Goal: Information Seeking & Learning: Learn about a topic

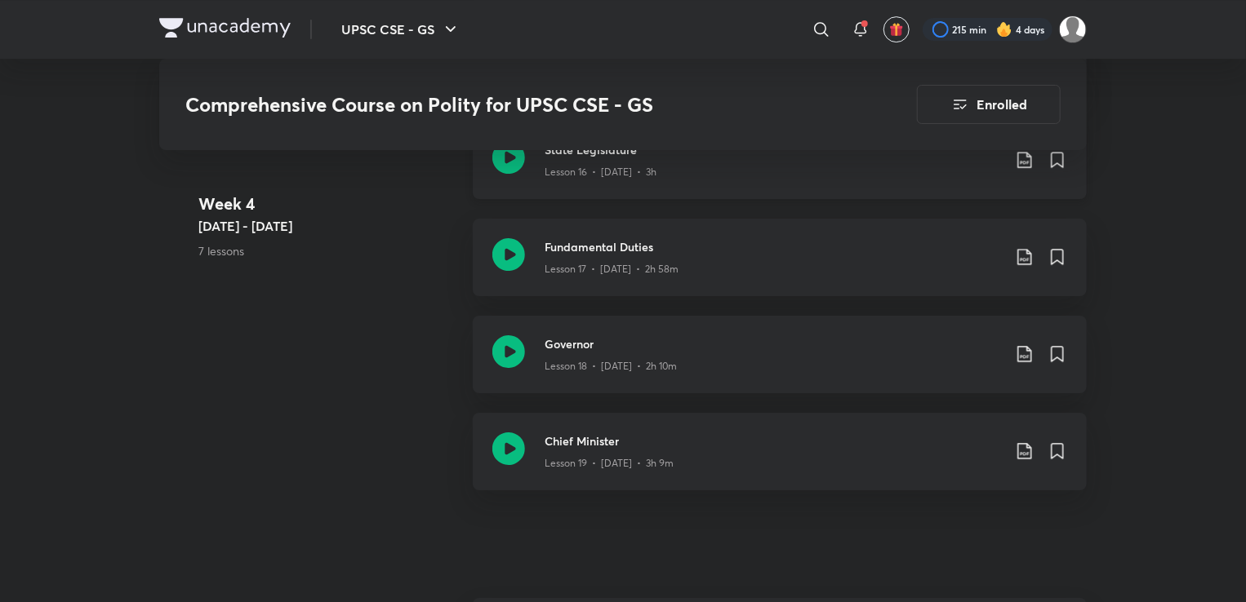
scroll to position [2692, 0]
